Goal: Information Seeking & Learning: Learn about a topic

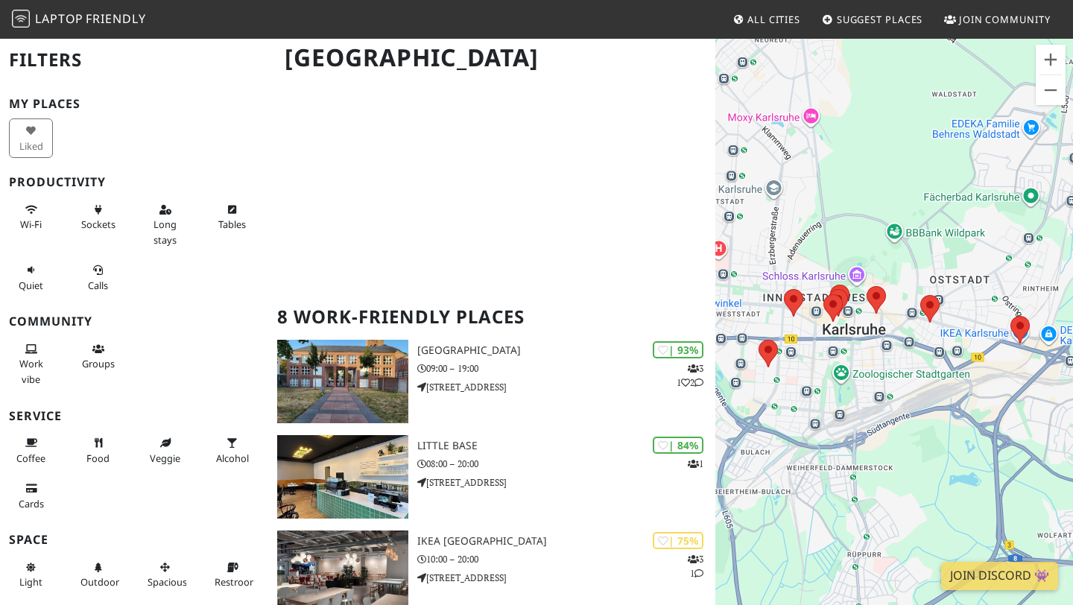
scroll to position [117, 0]
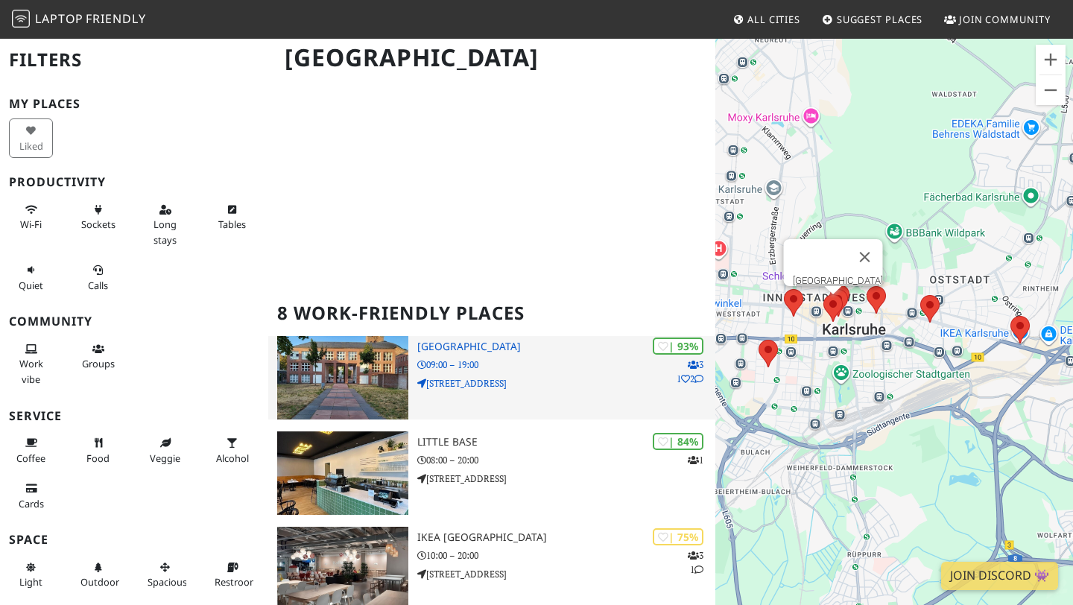
click at [454, 357] on div "| 93% 3 1 2 Baden State Library 09:00 – 19:00 Erbprinzenstraße 15" at bounding box center [566, 377] width 298 height 83
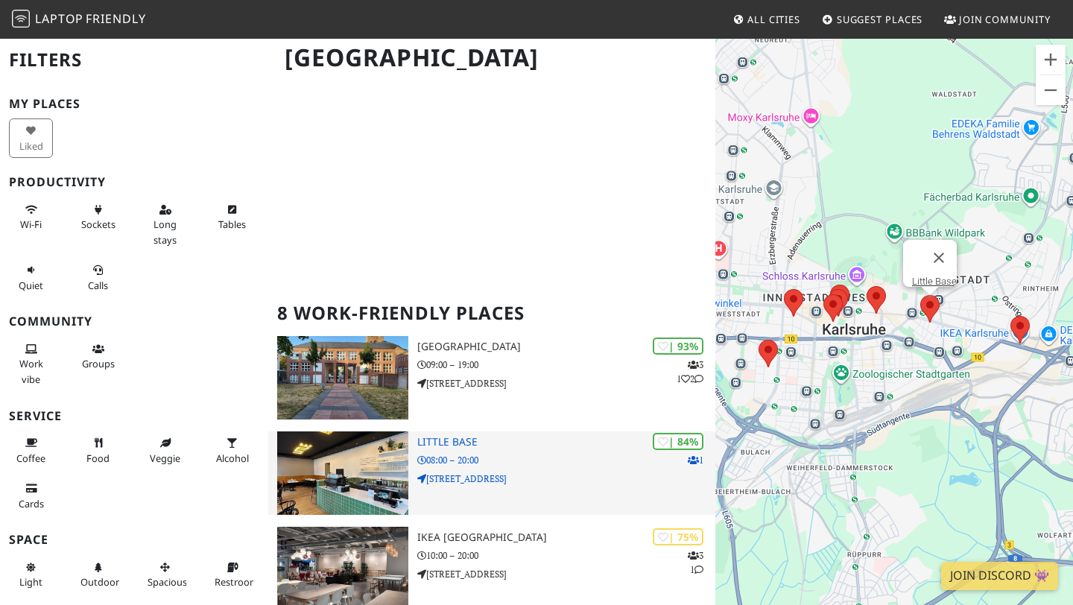
click at [441, 449] on div "| 84% 1 Little Base 08:00 – 20:00 Degenfeldstraße 1" at bounding box center [566, 472] width 298 height 83
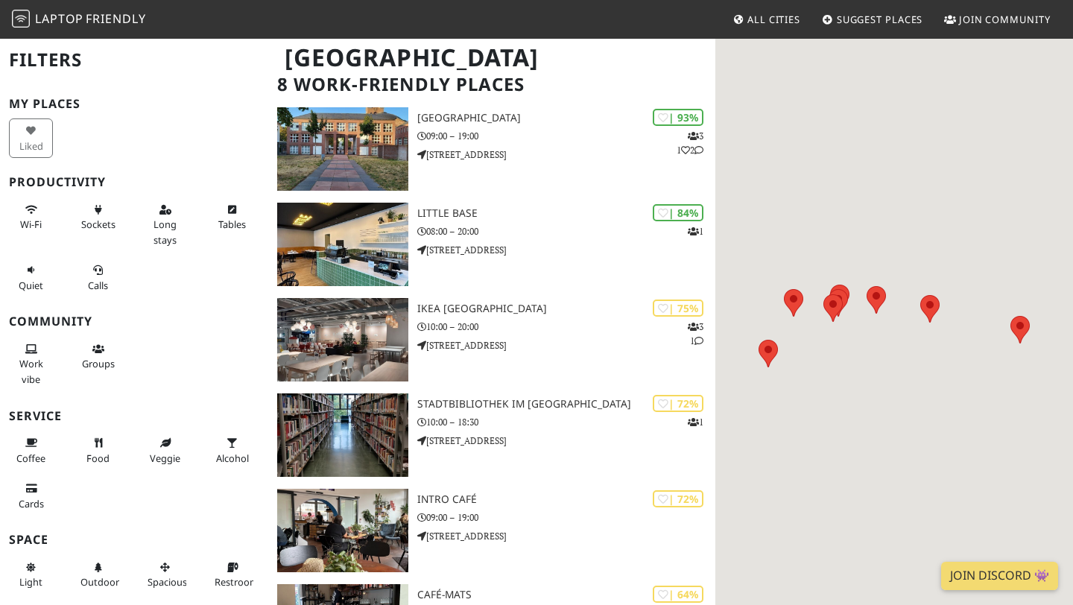
scroll to position [117, 0]
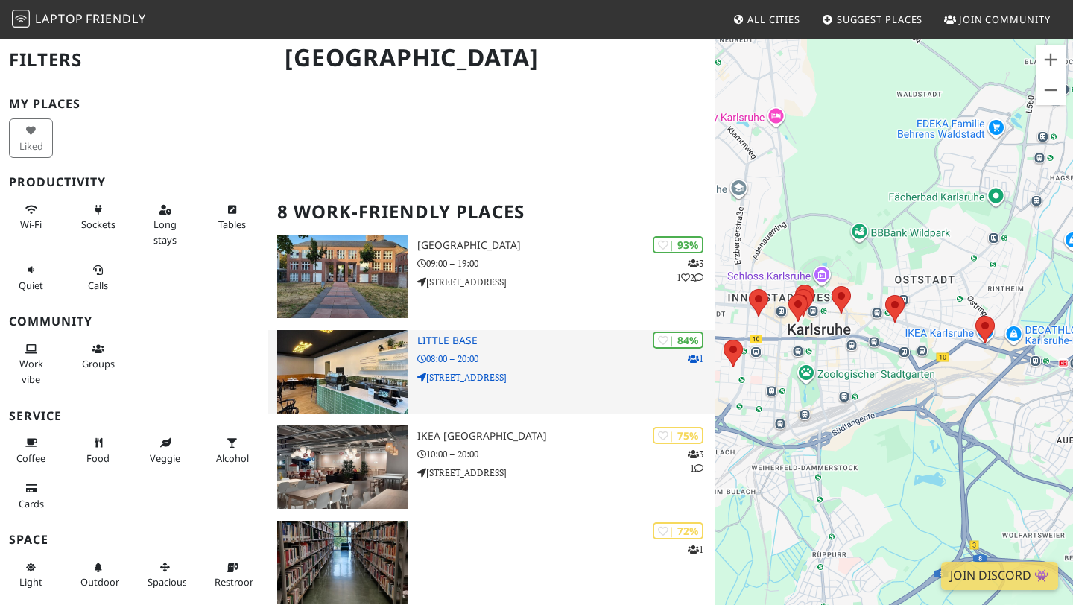
click at [462, 217] on div "The best work and study-friendly cafes, restaurants, libraries, and hotel lobbi…" at bounding box center [491, 579] width 447 height 1235
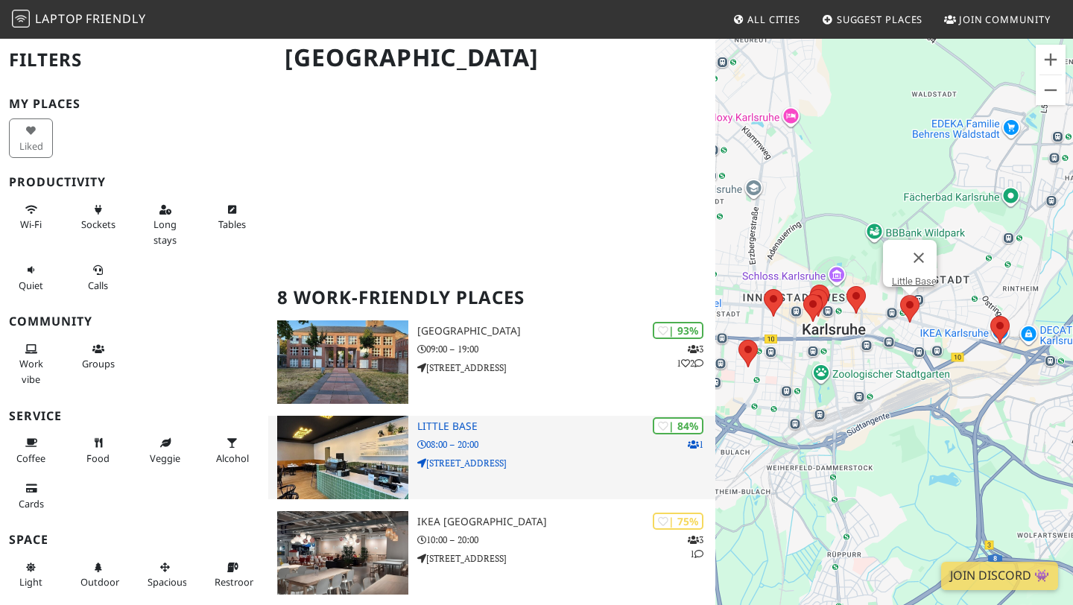
click at [355, 463] on img at bounding box center [342, 457] width 131 height 83
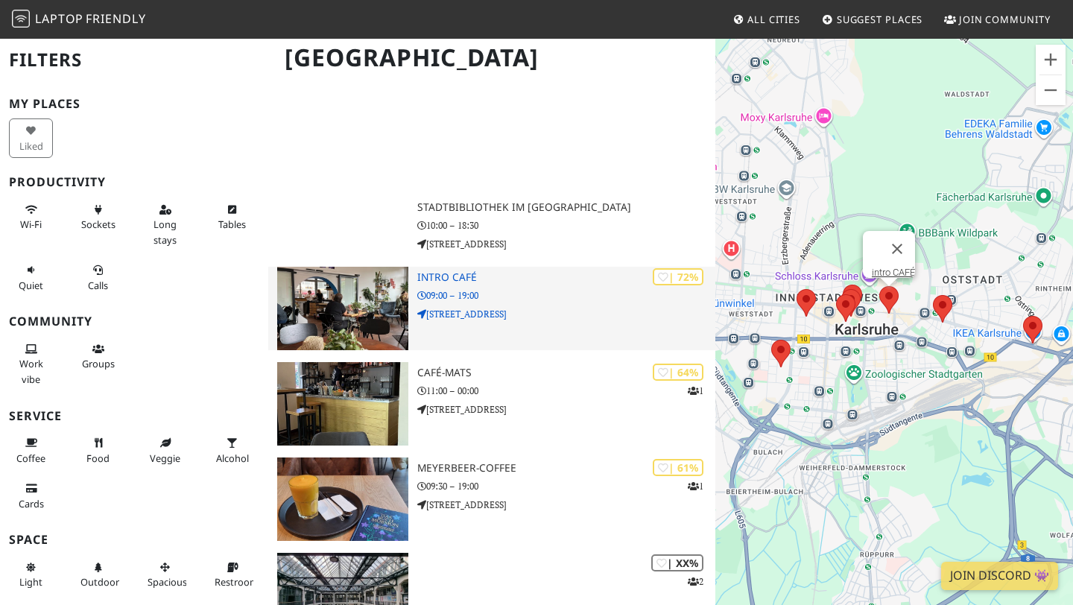
scroll to position [760, 0]
click at [353, 302] on img at bounding box center [342, 308] width 131 height 83
